Goal: Find specific page/section: Find specific page/section

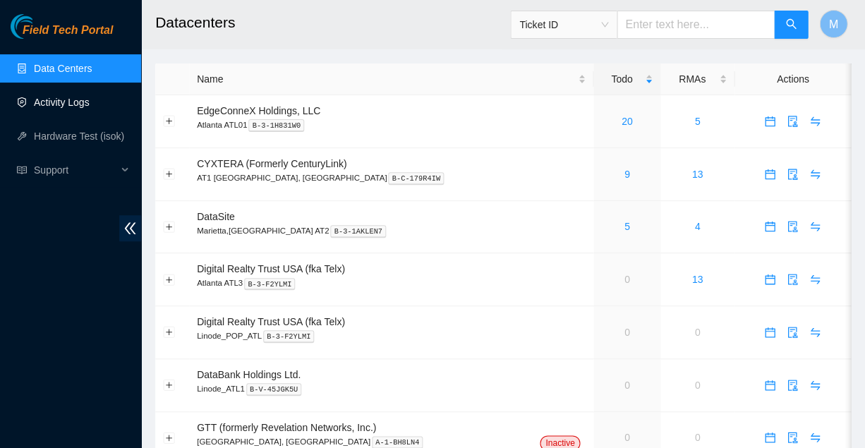
click at [62, 101] on link "Activity Logs" at bounding box center [62, 102] width 56 height 11
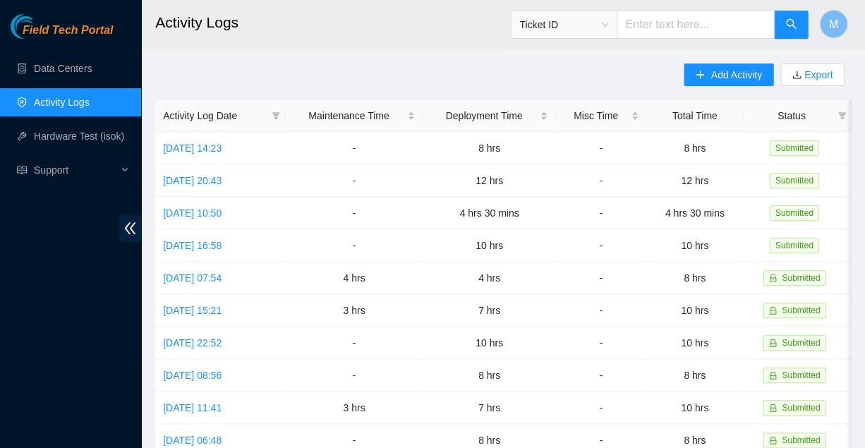
click at [63, 30] on span "Field Tech Portal" at bounding box center [68, 30] width 90 height 13
